Goal: Navigation & Orientation: Understand site structure

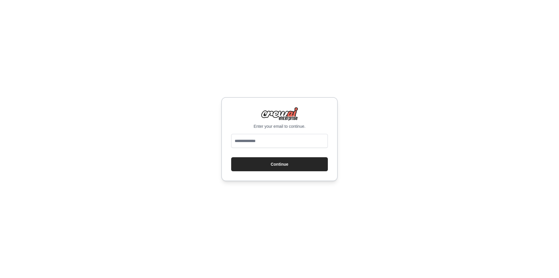
type input "**********"
click at [271, 161] on button "Continue" at bounding box center [279, 164] width 97 height 14
click at [281, 182] on div "**********" at bounding box center [279, 139] width 559 height 278
click at [279, 165] on button "Continue" at bounding box center [279, 164] width 97 height 14
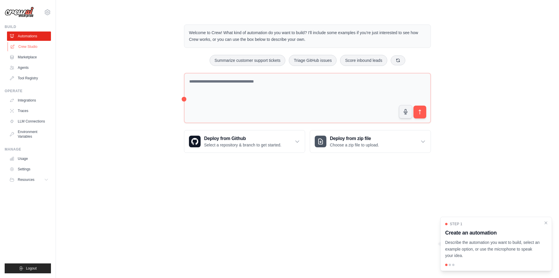
click at [34, 44] on link "Crew Studio" at bounding box center [30, 46] width 44 height 9
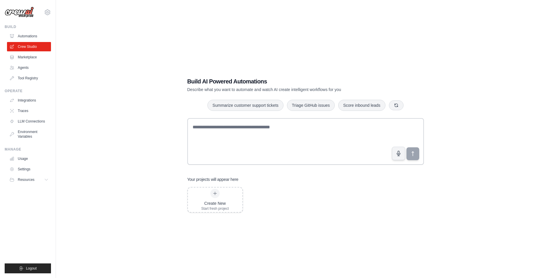
click at [157, 92] on div "Build AI Powered Automations Describe what you want to automate and watch AI cr…" at bounding box center [305, 145] width 480 height 278
click at [36, 98] on link "Integrations" at bounding box center [30, 100] width 44 height 9
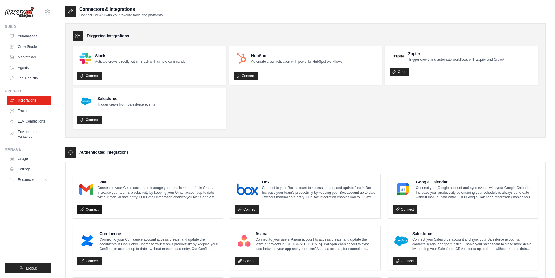
click at [84, 209] on icon at bounding box center [82, 209] width 4 height 4
click at [31, 60] on link "Marketplace" at bounding box center [30, 56] width 44 height 9
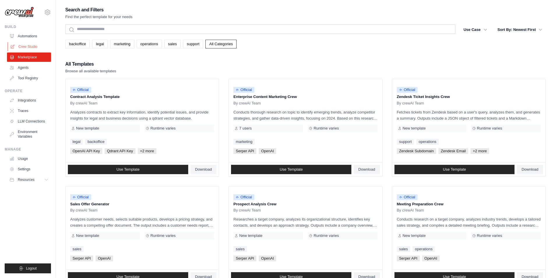
click at [32, 48] on link "Crew Studio" at bounding box center [30, 46] width 44 height 9
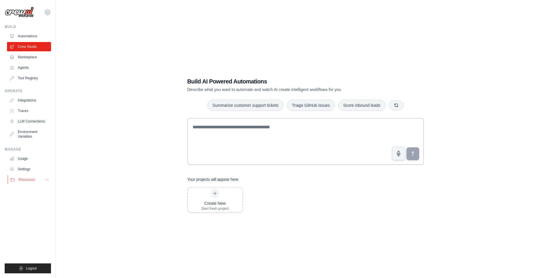
click at [25, 176] on button "Resources" at bounding box center [30, 179] width 44 height 9
